Goal: Check status

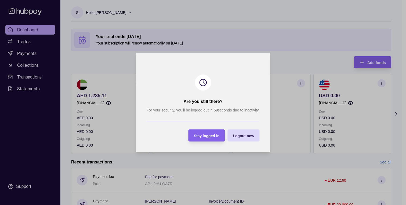
drag, startPoint x: 212, startPoint y: 137, endPoint x: 242, endPoint y: 82, distance: 63.2
click at [212, 137] on span "Stay logged in" at bounding box center [207, 136] width 26 height 4
